Goal: Find specific page/section

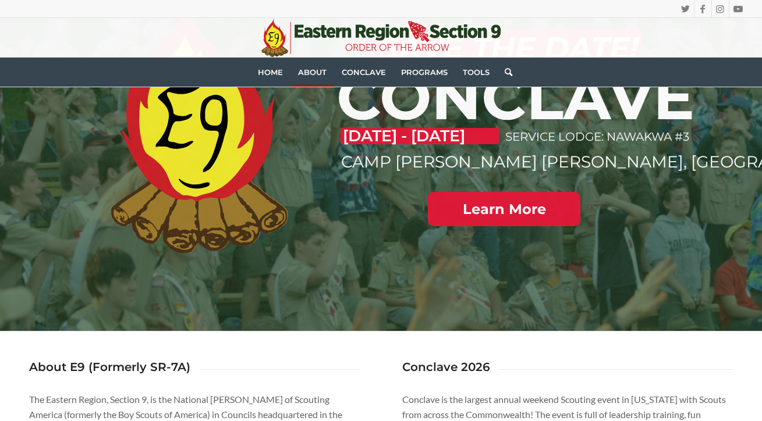
scroll to position [214, 0]
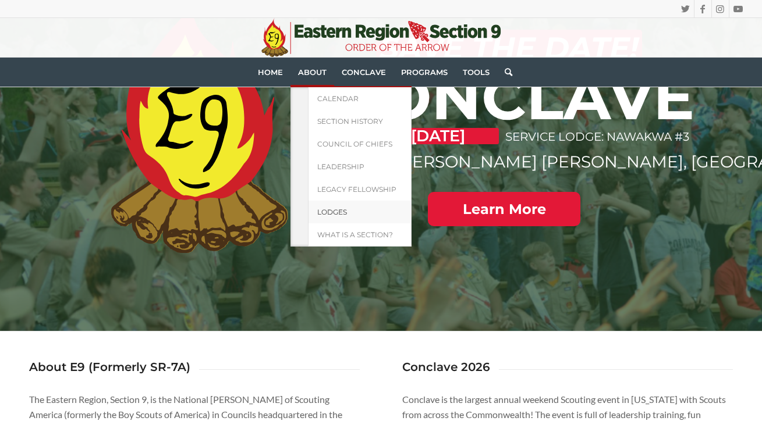
click at [333, 204] on link "Lodges" at bounding box center [360, 212] width 104 height 23
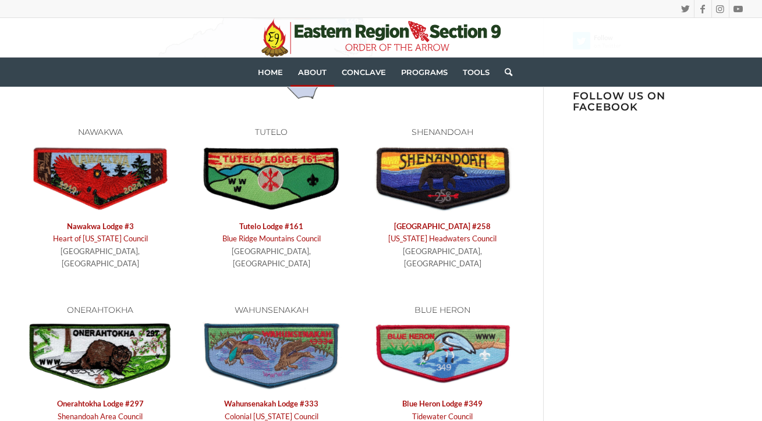
scroll to position [426, 0]
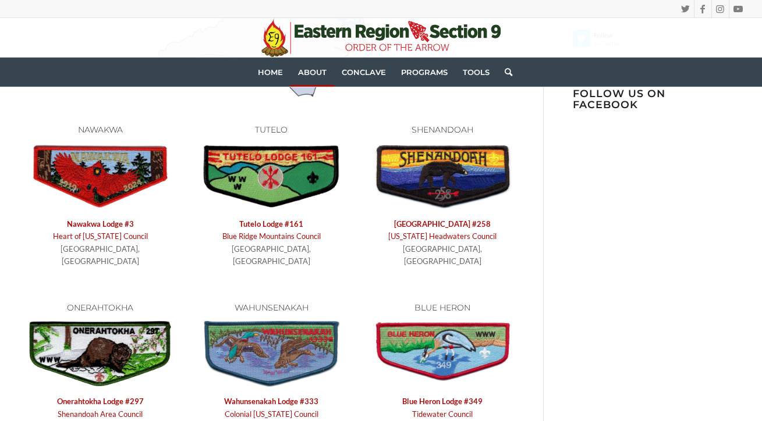
click at [106, 304] on h6 "ONERAHTOKHA" at bounding box center [100, 308] width 142 height 9
copy h6 "ONERAHTOKHA"
click at [106, 304] on h6 "ONERAHTOKHA" at bounding box center [100, 308] width 142 height 9
click at [407, 42] on icon ".st0{fill:#[DATE];} .st1{fill:#203F1F;} .st2{fill-rule:evenodd;clip-rule:evenod…" at bounding box center [380, 37] width 239 height 39
